Goal: Find specific page/section: Find specific page/section

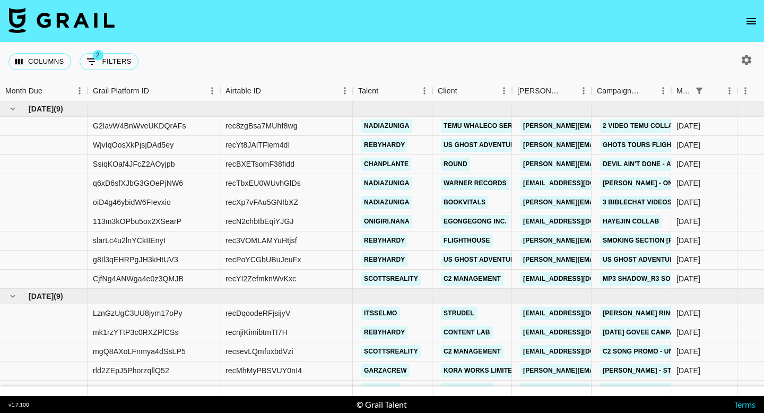
click at [752, 23] on icon "open drawer" at bounding box center [751, 21] width 13 height 13
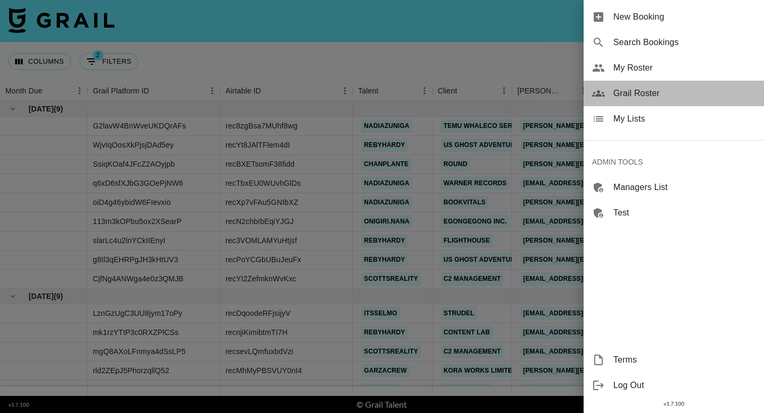
click at [664, 89] on span "Grail Roster" at bounding box center [684, 93] width 142 height 13
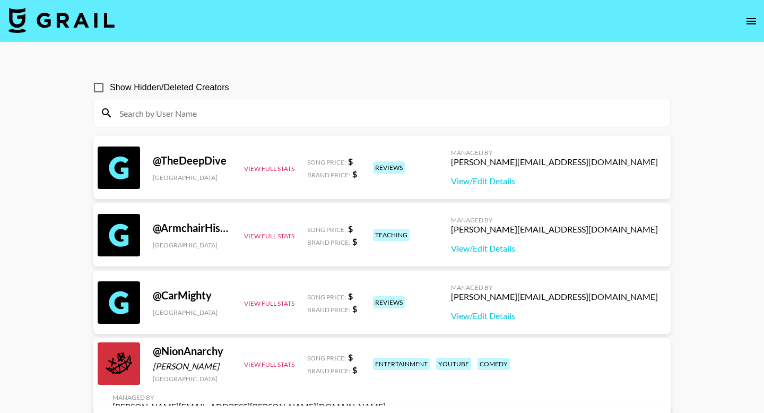
click at [466, 121] on input at bounding box center [388, 113] width 551 height 17
paste input "giaroseofficial10"
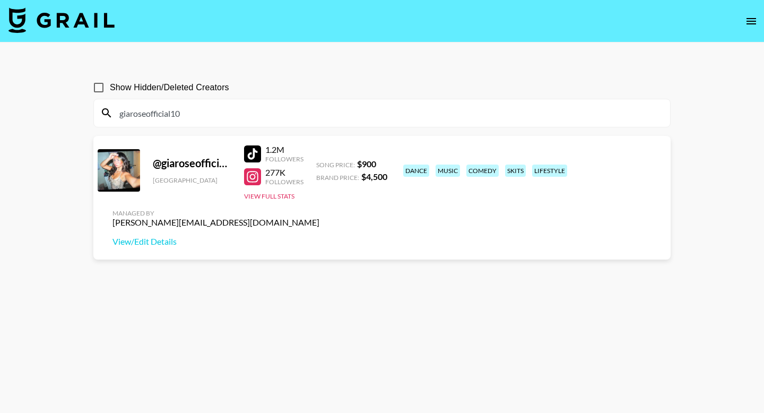
type input "giaroseofficial10"
